Goal: Navigation & Orientation: Find specific page/section

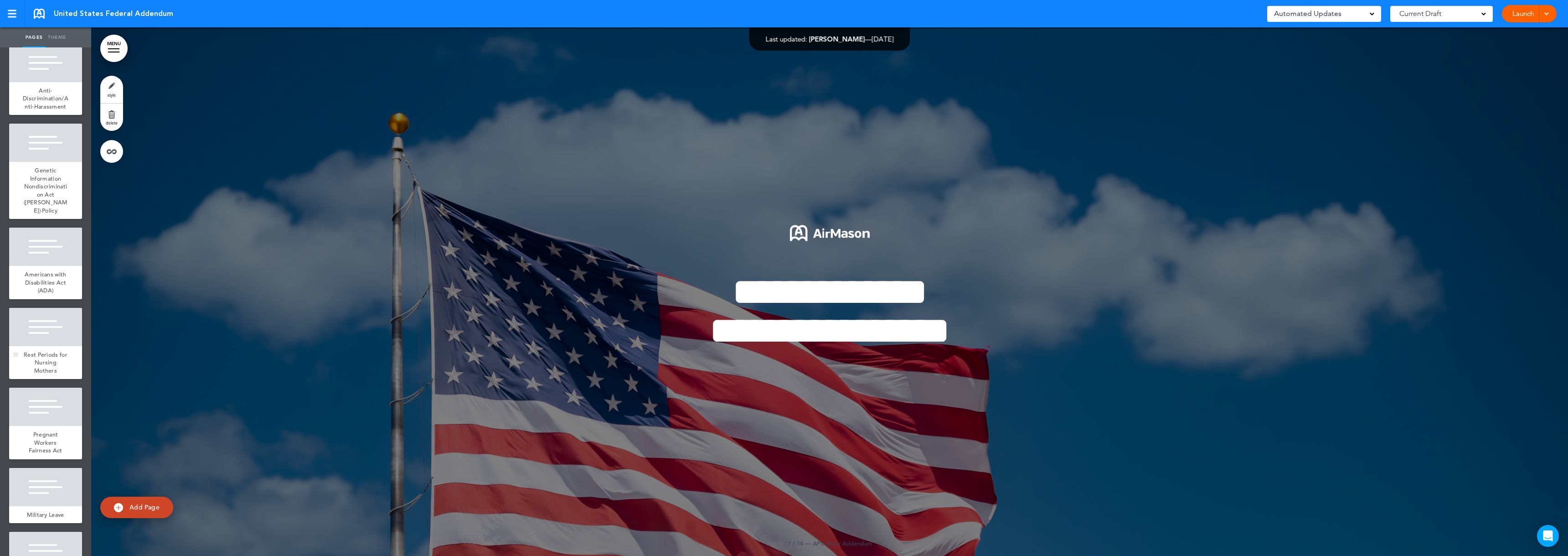
scroll to position [182, 0]
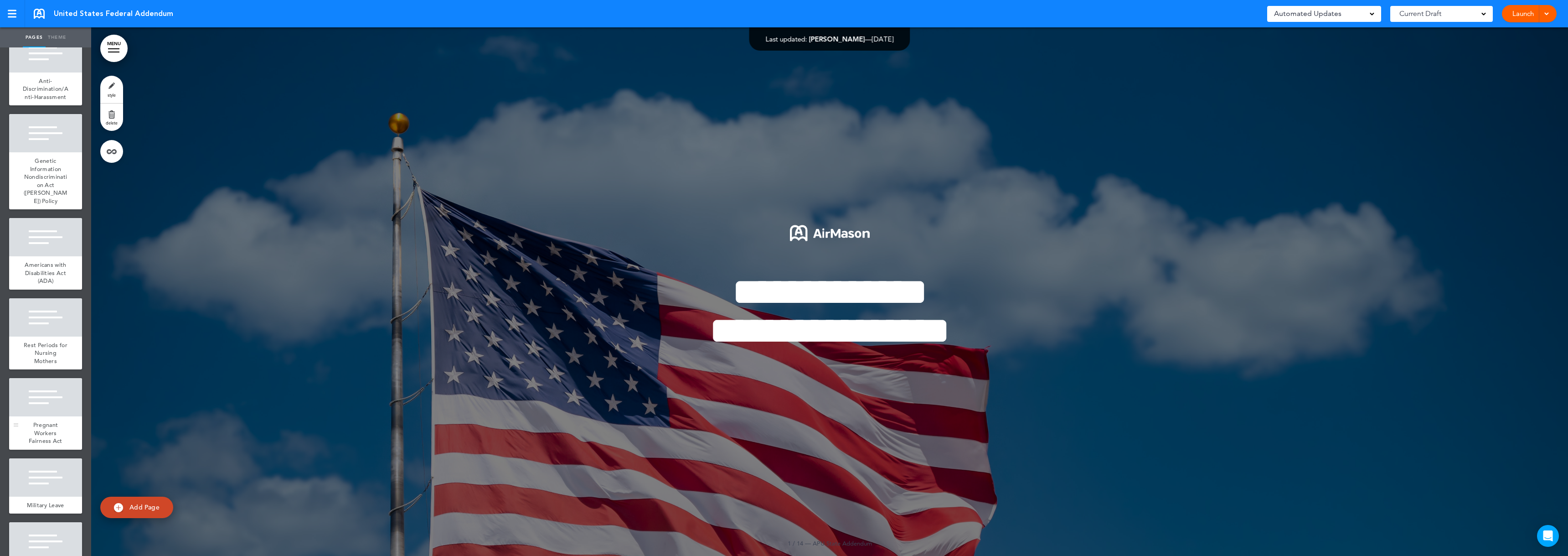
click at [38, 417] on div at bounding box center [45, 397] width 73 height 39
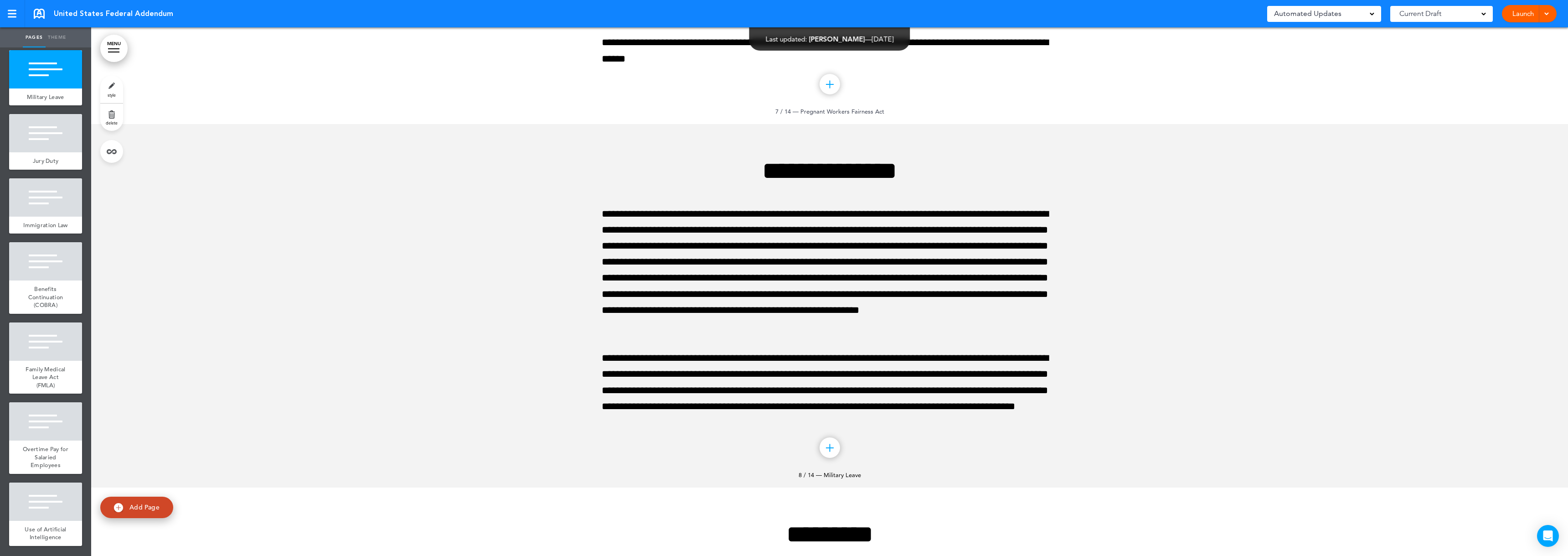
scroll to position [614, 0]
click at [48, 531] on span "Use of Artificial Intelligence" at bounding box center [45, 532] width 41 height 16
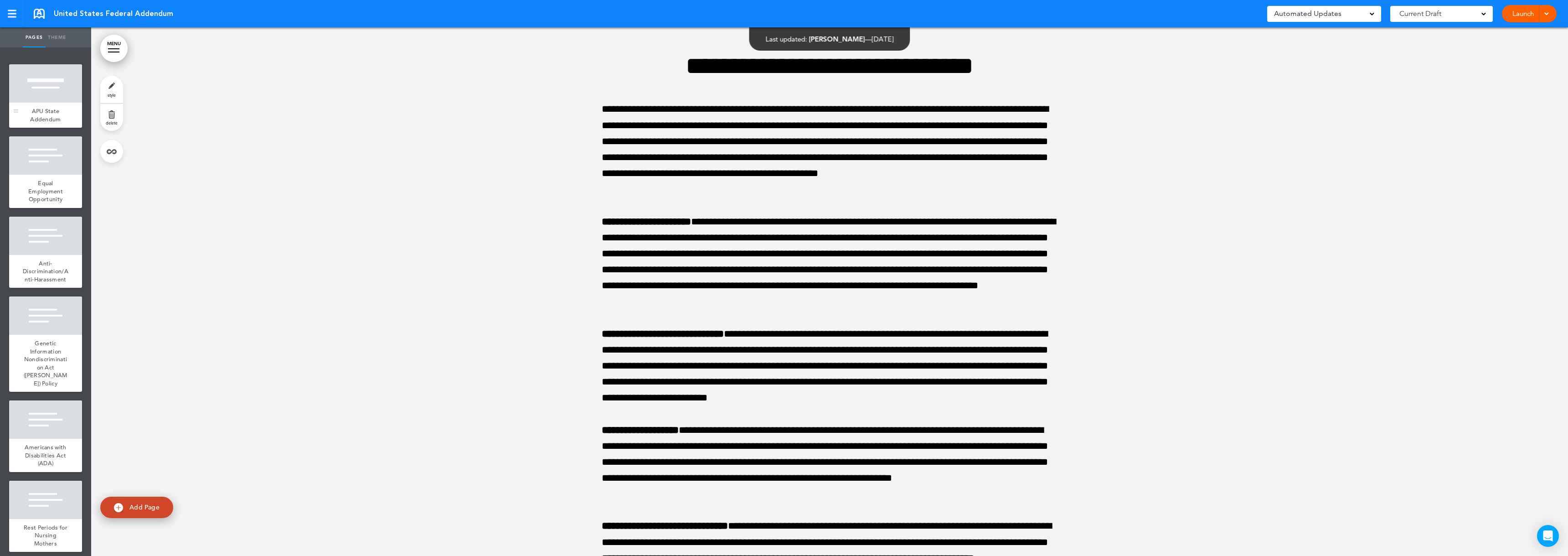
click at [47, 108] on span "APU State Addendum" at bounding box center [45, 115] width 30 height 16
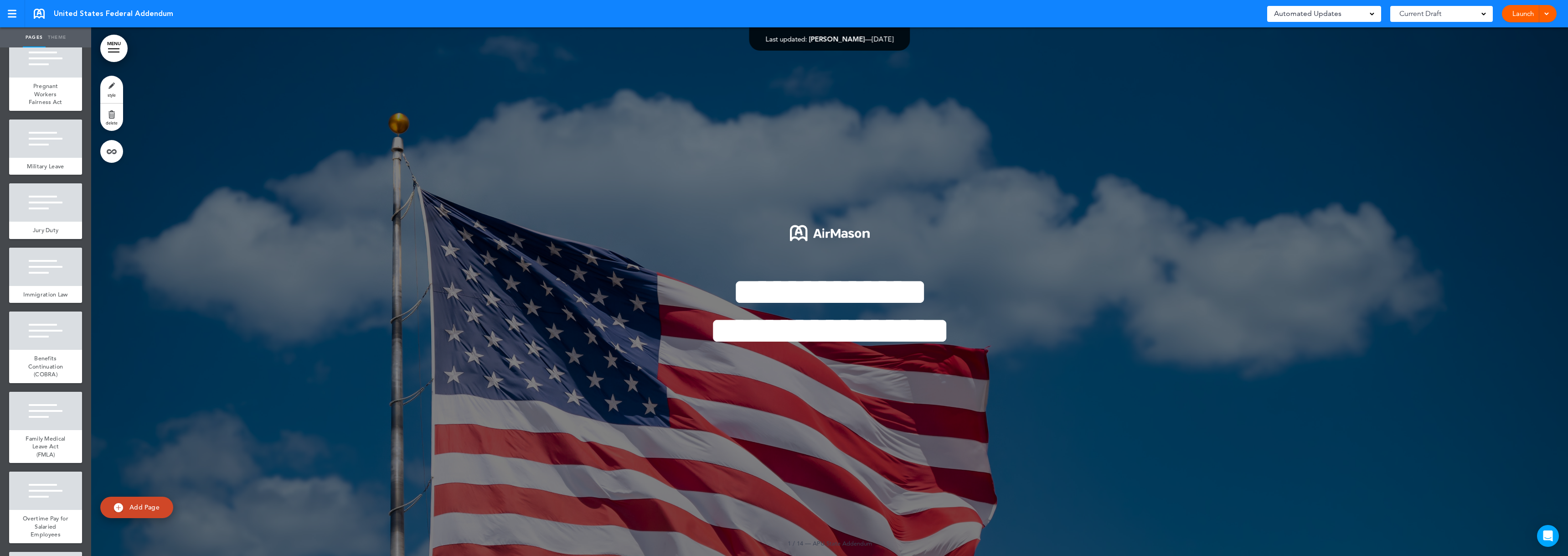
scroll to position [614, 0]
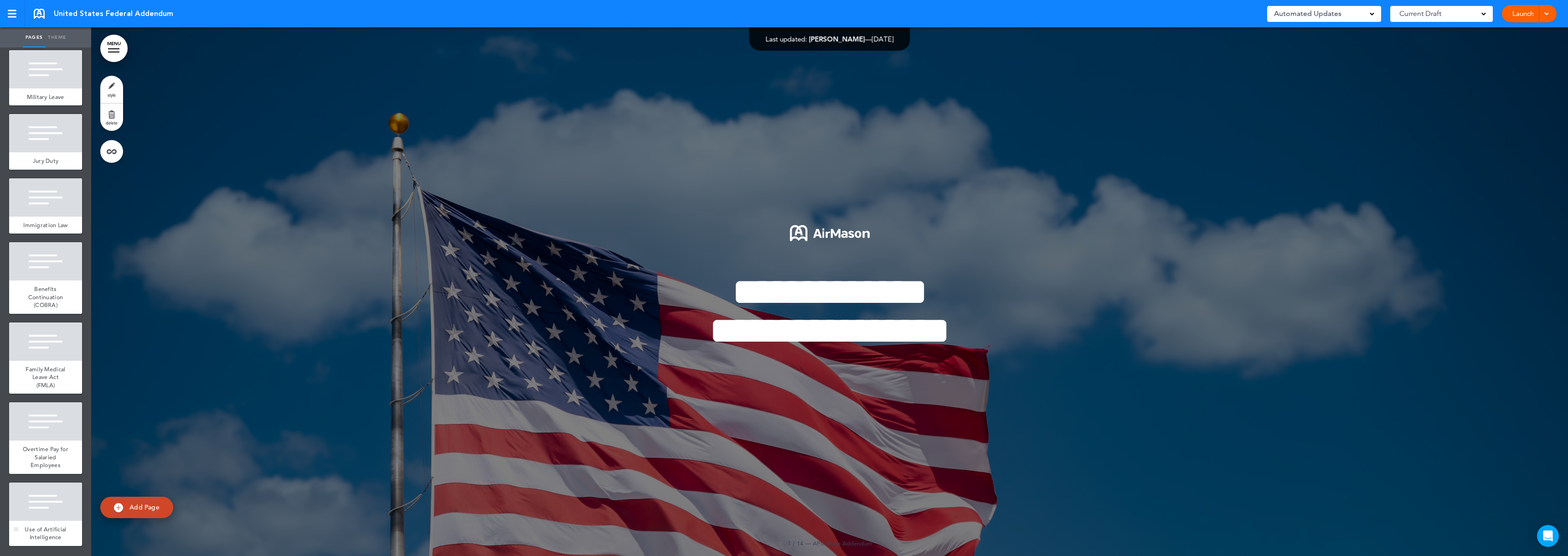
click at [58, 530] on div "Use of Artificial Intelligence" at bounding box center [45, 532] width 73 height 25
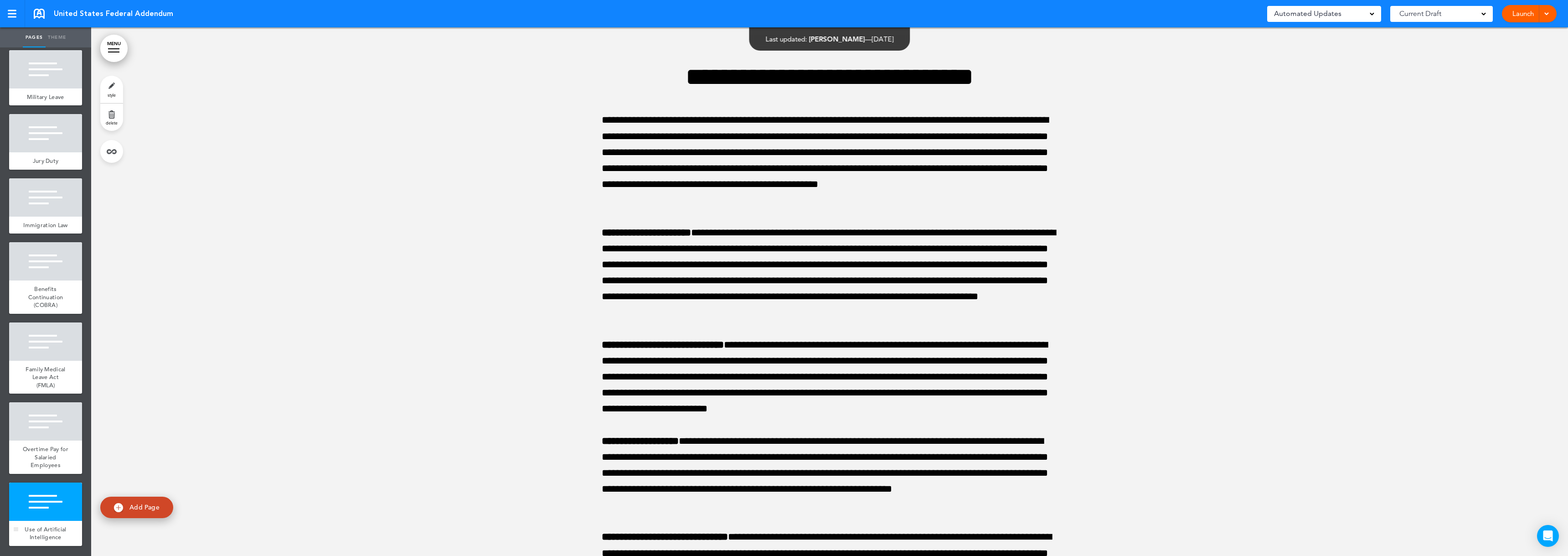
scroll to position [10534, 0]
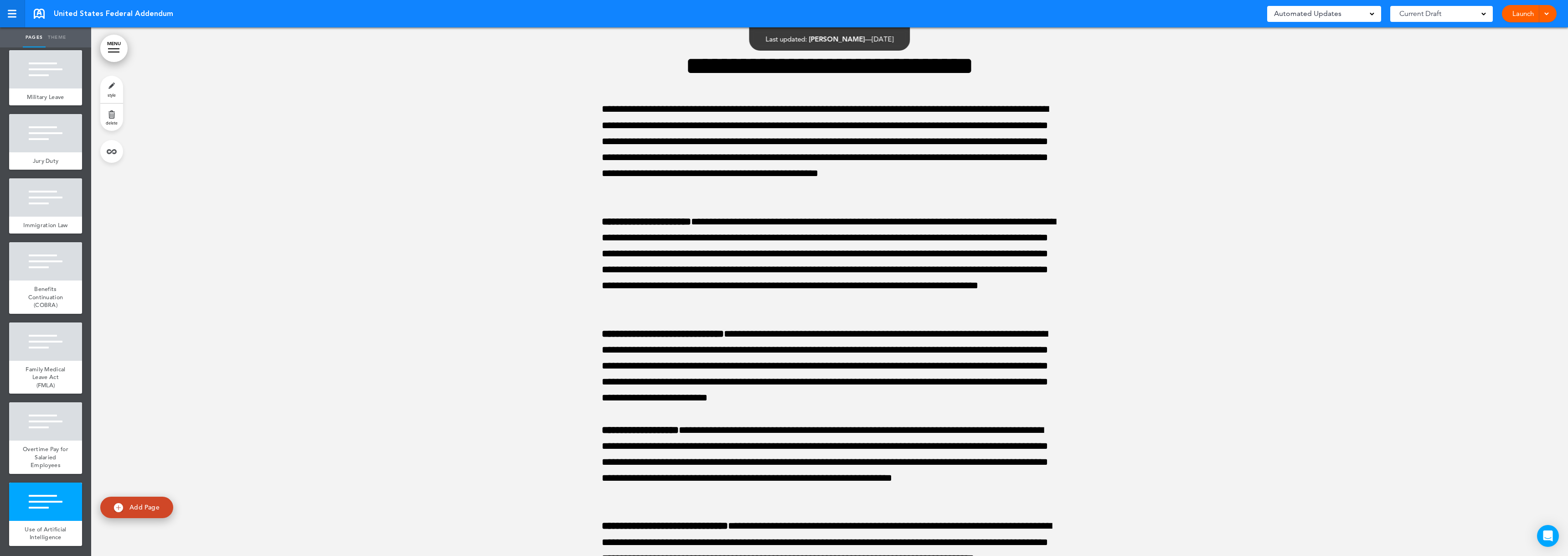
click at [20, 22] on link at bounding box center [12, 13] width 25 height 27
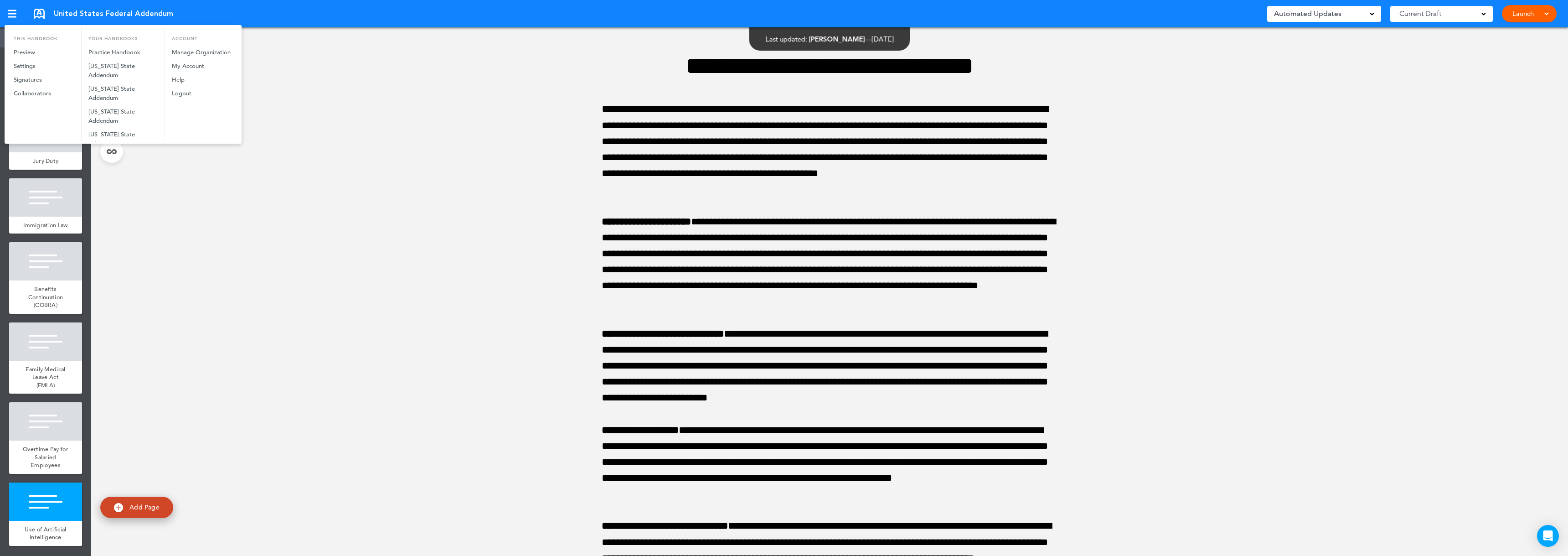
click at [335, 156] on div at bounding box center [784, 278] width 1568 height 556
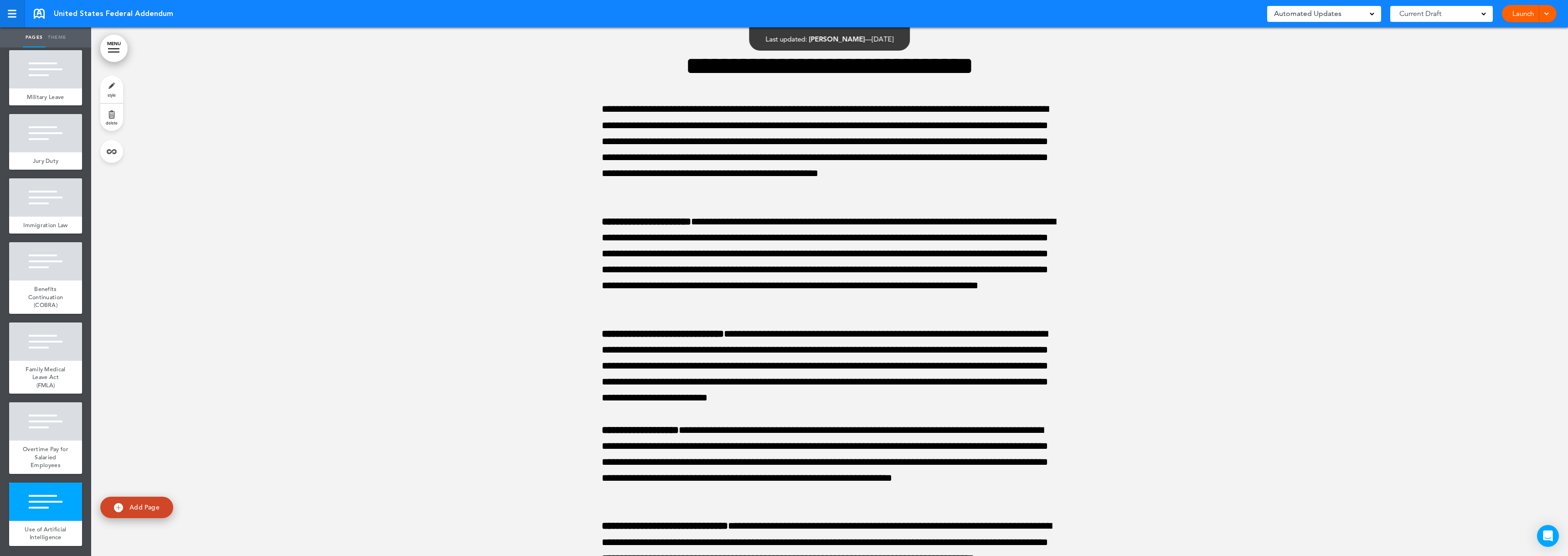
click at [13, 5] on link at bounding box center [12, 13] width 25 height 27
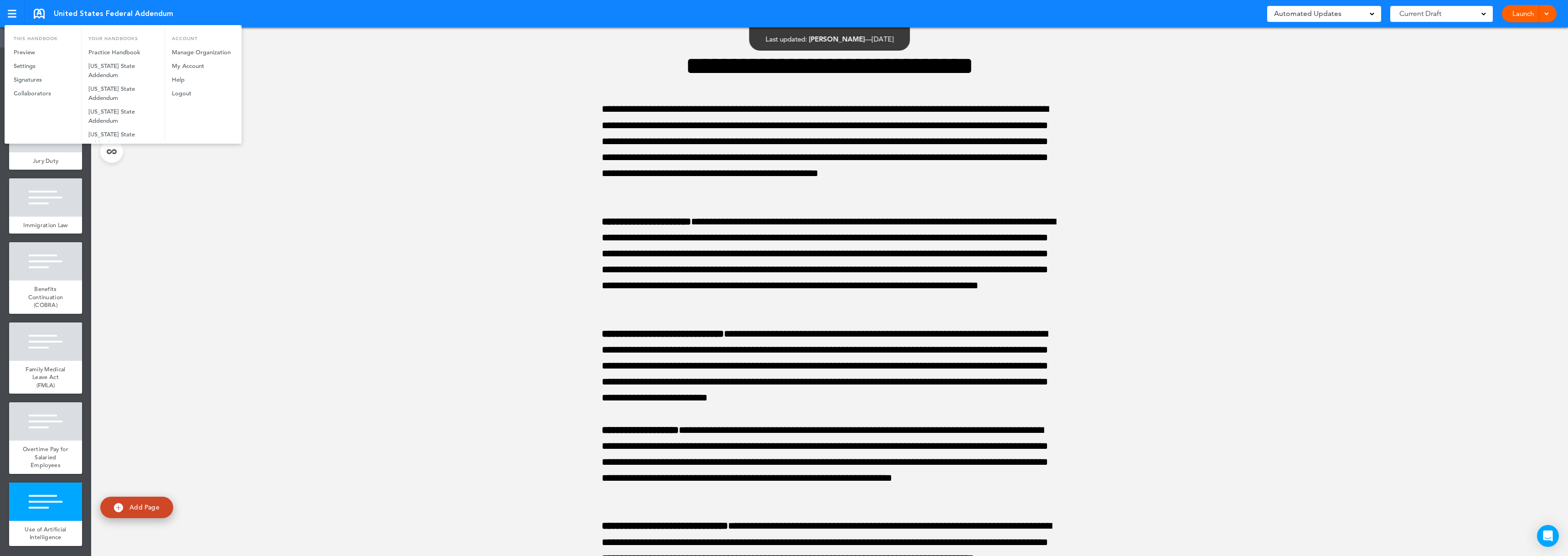
click at [299, 105] on div at bounding box center [784, 278] width 1568 height 556
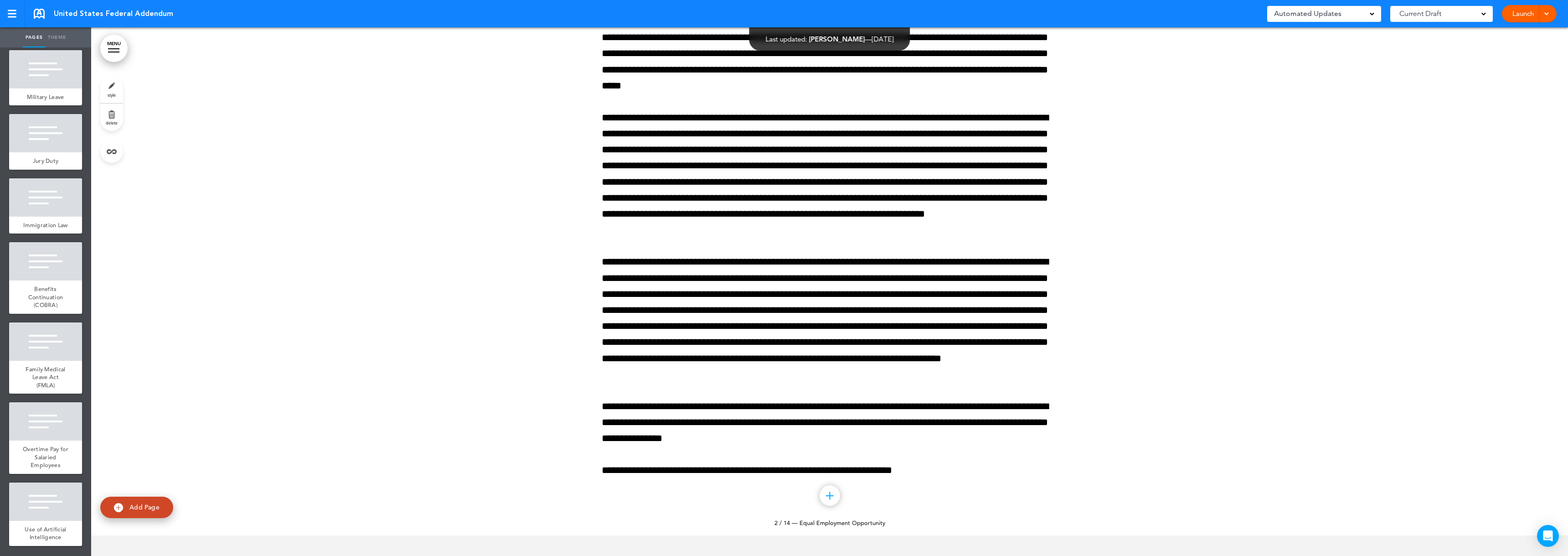
scroll to position [638, 0]
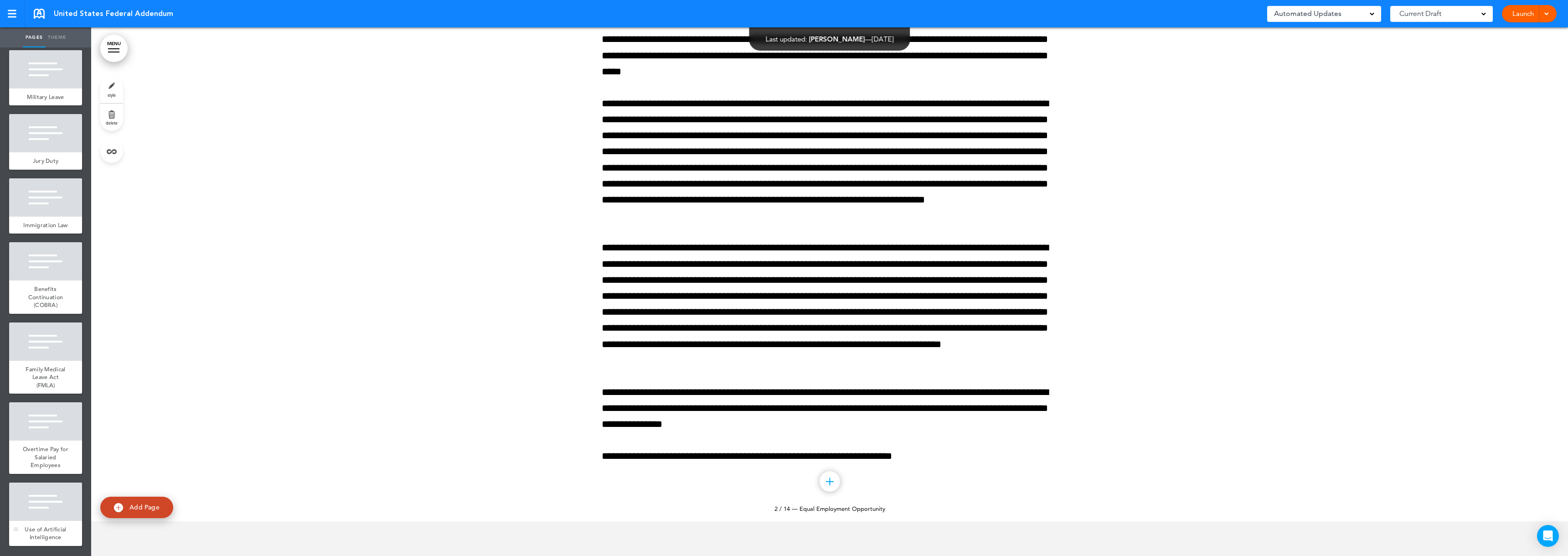
click at [51, 494] on div at bounding box center [45, 501] width 73 height 39
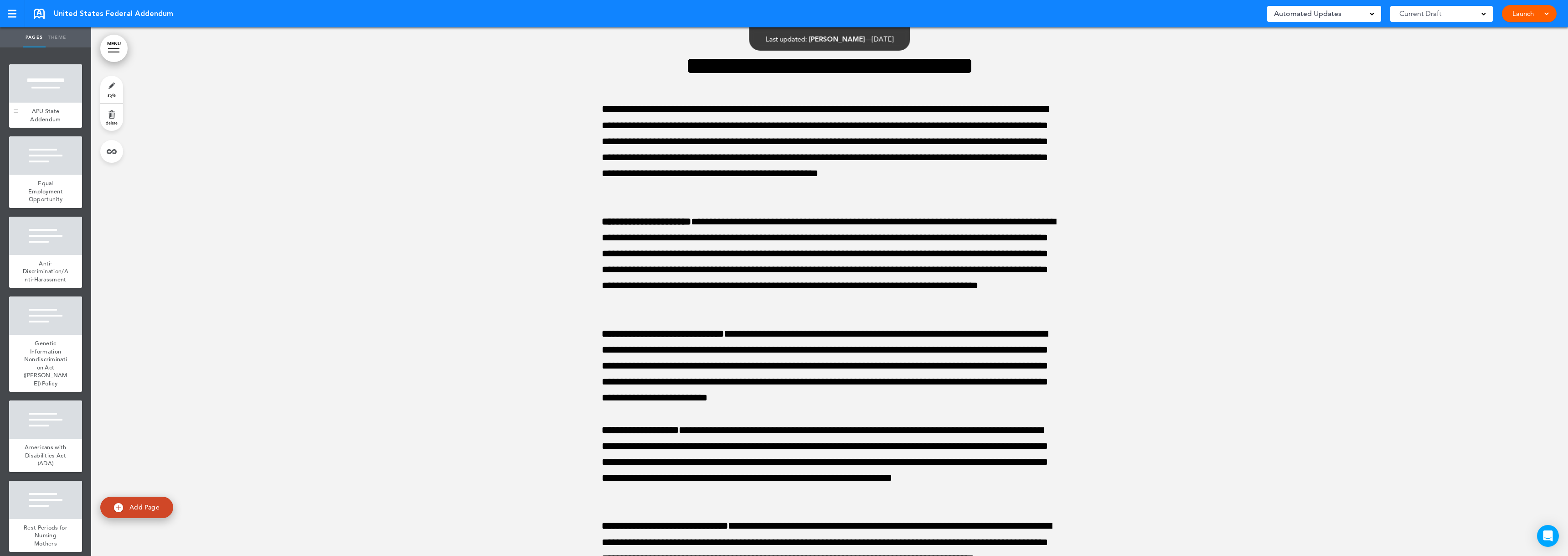
click at [48, 105] on div "APU State Addendum" at bounding box center [45, 115] width 73 height 25
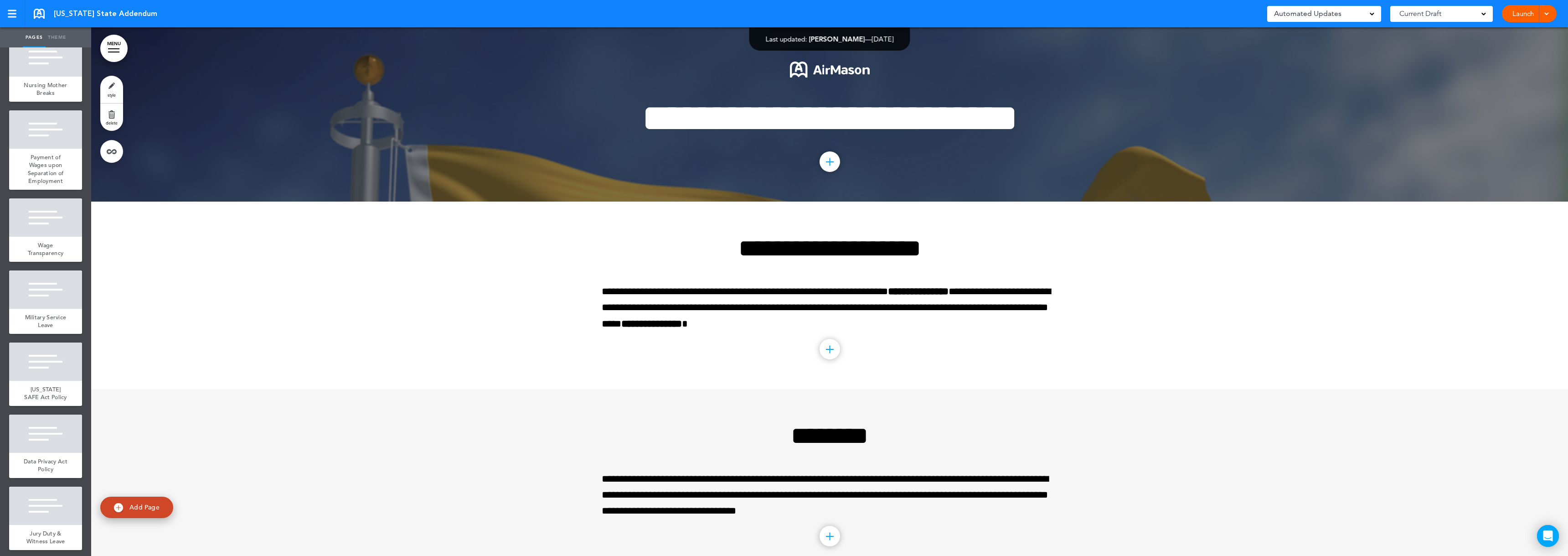
scroll to position [439, 0]
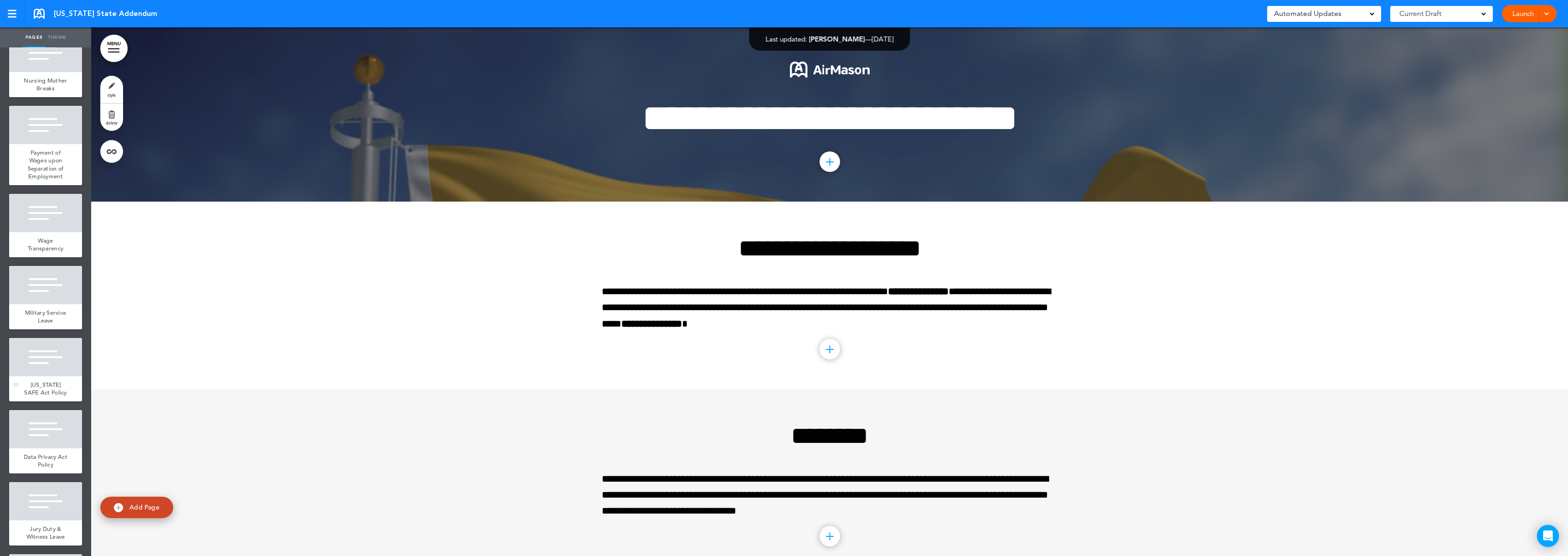
click at [57, 376] on div at bounding box center [45, 356] width 73 height 39
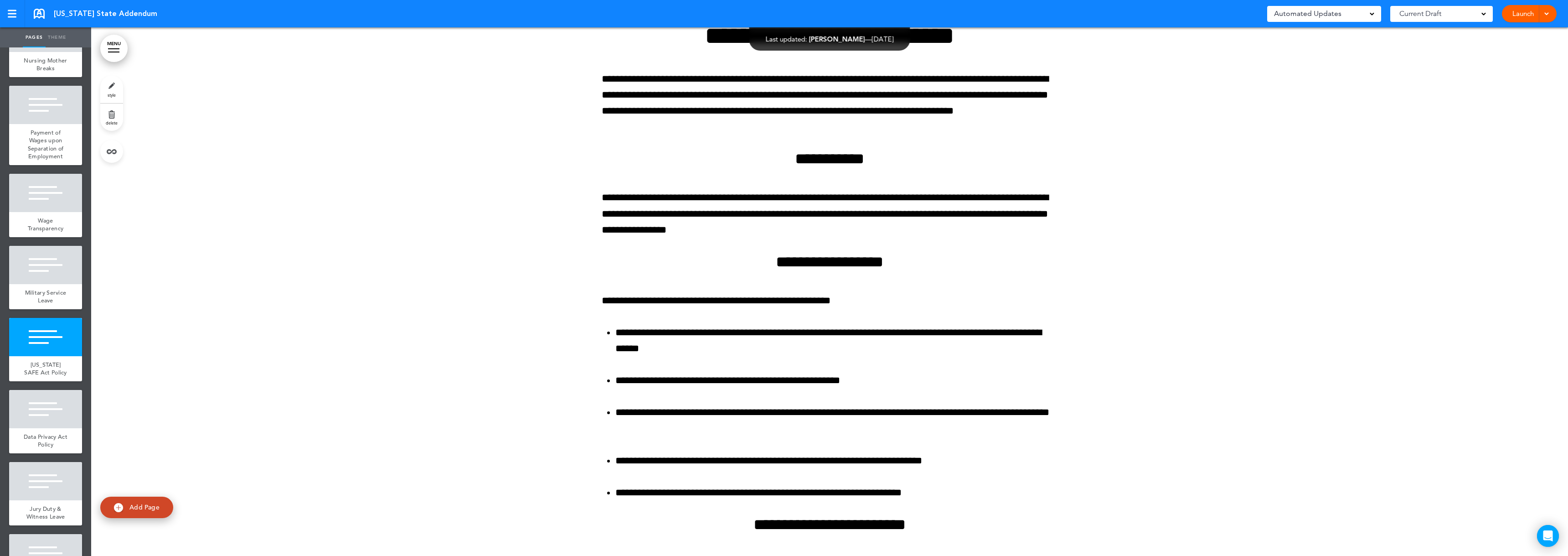
scroll to position [480, 0]
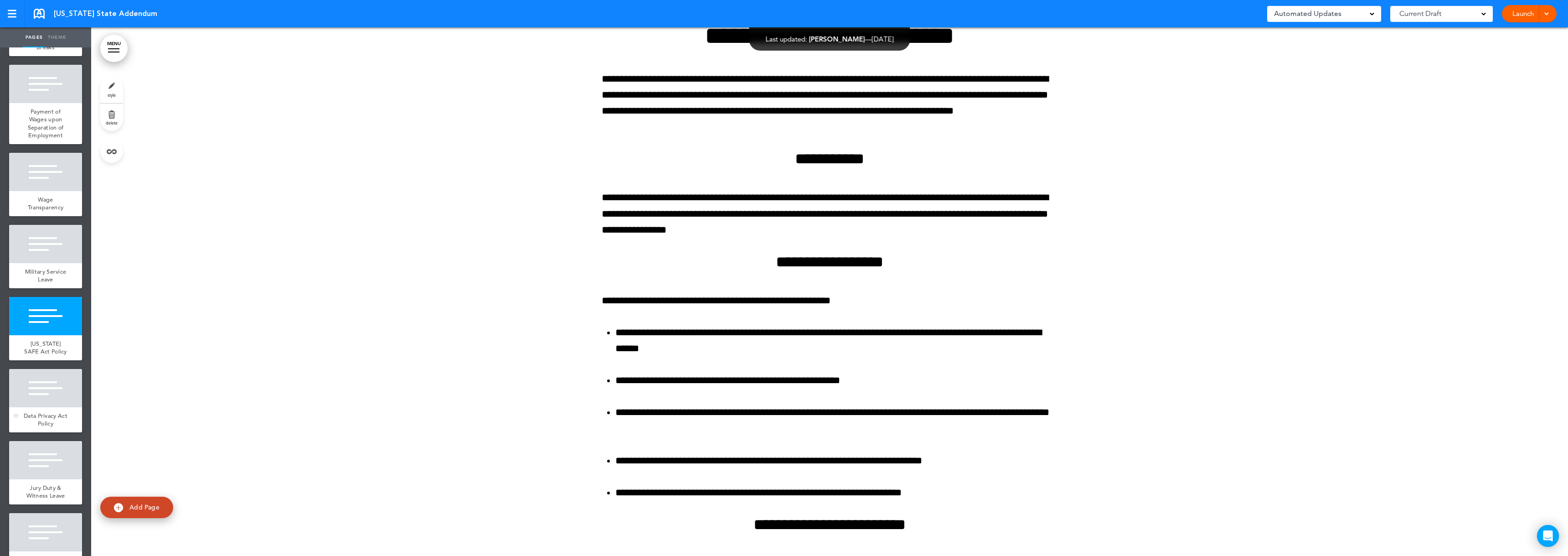
drag, startPoint x: 41, startPoint y: 424, endPoint x: 57, endPoint y: 417, distance: 17.5
click at [41, 407] on div at bounding box center [45, 387] width 73 height 39
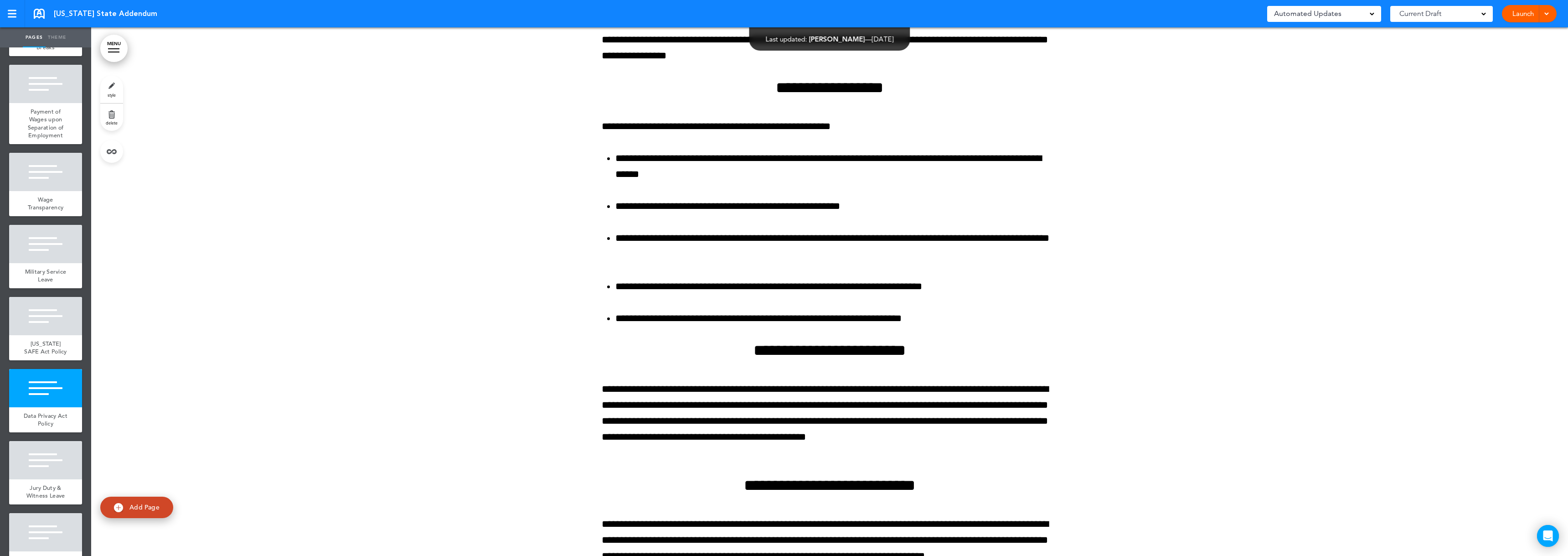
scroll to position [3145, 0]
